Goal: Transaction & Acquisition: Purchase product/service

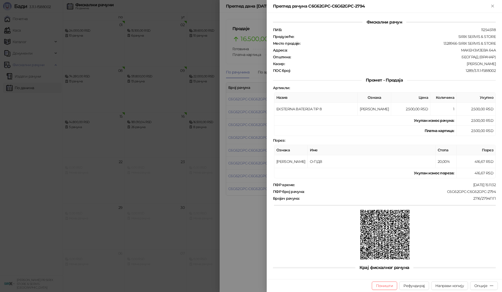
click at [52, 170] on div at bounding box center [251, 146] width 502 height 292
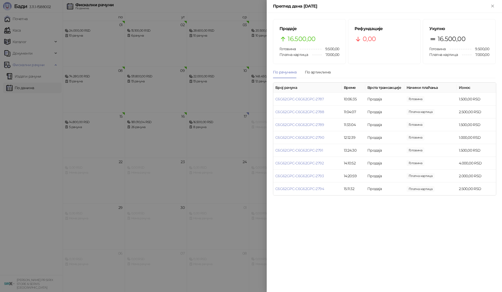
click at [18, 31] on div at bounding box center [251, 146] width 502 height 292
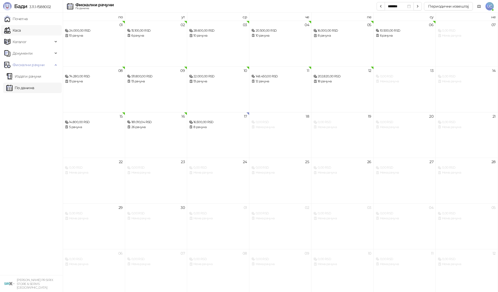
click at [20, 29] on link "Каса" at bounding box center [12, 30] width 16 height 10
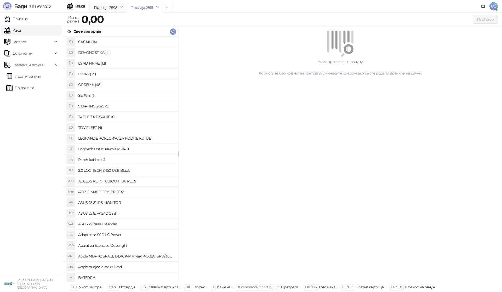
click at [96, 84] on h4 "OPREMA (48)" at bounding box center [126, 85] width 96 height 8
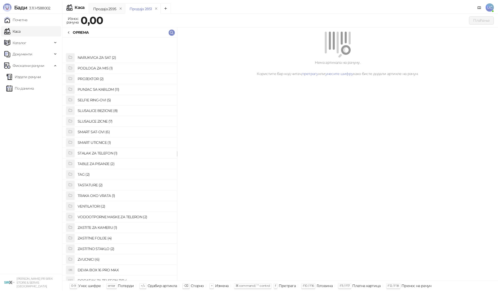
scroll to position [270, 0]
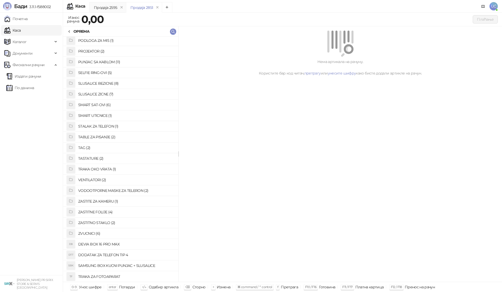
click at [99, 222] on h4 "ZASTITNO STAKLO (2)" at bounding box center [126, 223] width 96 height 8
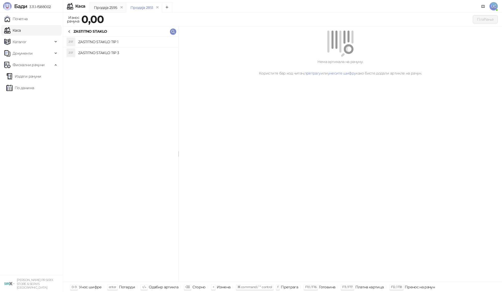
click at [107, 40] on h4 "ZASTITNO STAKLO TIP 1" at bounding box center [126, 42] width 96 height 8
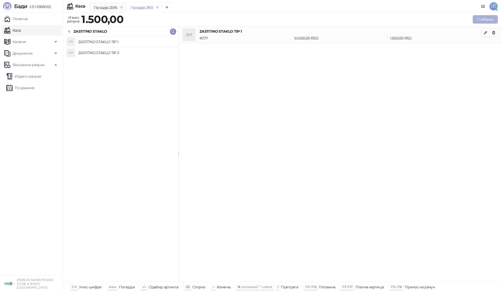
click at [480, 21] on button "Плаћање" at bounding box center [485, 19] width 25 height 8
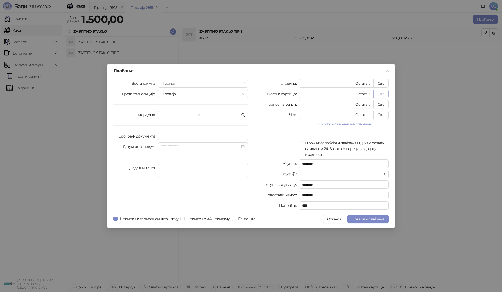
click at [380, 93] on button "Све" at bounding box center [381, 94] width 15 height 8
type input "****"
click at [376, 218] on span "Потврди плаћање" at bounding box center [368, 219] width 33 height 5
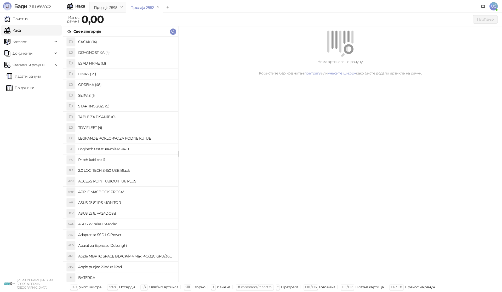
drag, startPoint x: 31, startPoint y: 90, endPoint x: 32, endPoint y: 93, distance: 3.3
click at [31, 90] on link "По данима" at bounding box center [20, 88] width 28 height 10
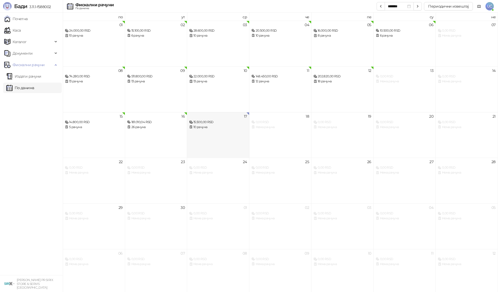
click at [219, 139] on div "17 15.500,00 RSD 10 рачуна" at bounding box center [218, 135] width 62 height 46
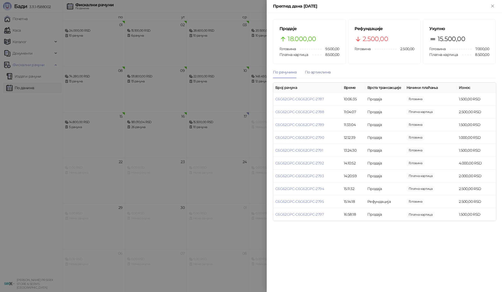
click at [314, 71] on div "По артиклима" at bounding box center [318, 72] width 26 height 6
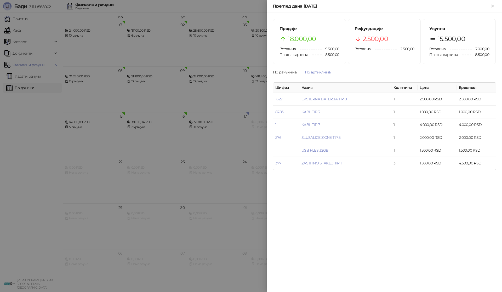
click at [30, 126] on div at bounding box center [251, 146] width 502 height 292
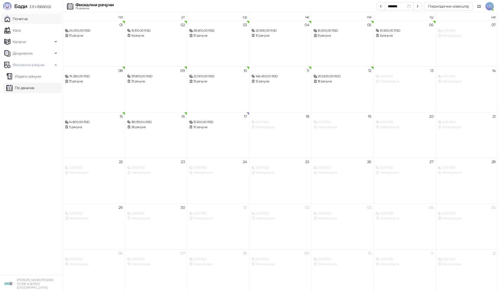
click at [28, 18] on link "Почетна" at bounding box center [16, 19] width 24 height 10
